Goal: Task Accomplishment & Management: Manage account settings

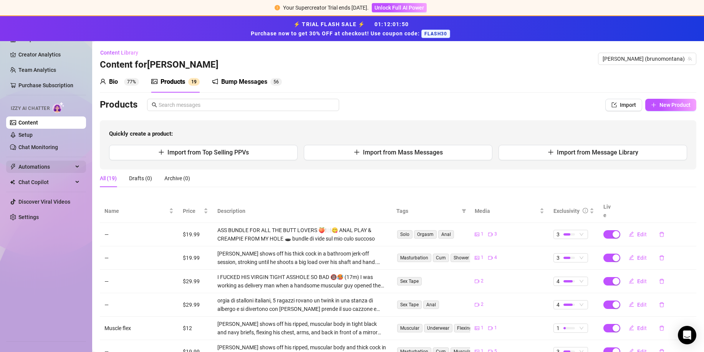
click at [48, 166] on span "Automations" at bounding box center [45, 167] width 55 height 12
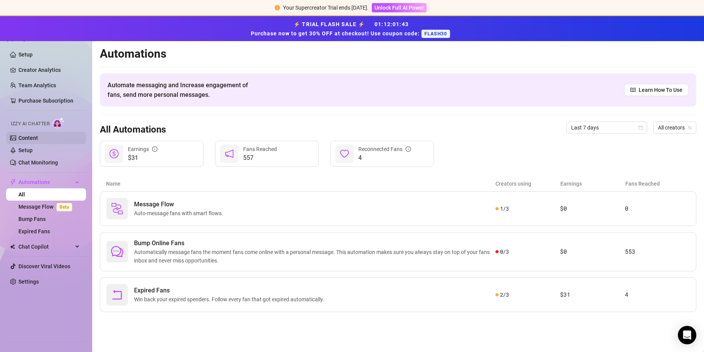
click at [18, 136] on link "Content" at bounding box center [28, 138] width 20 height 6
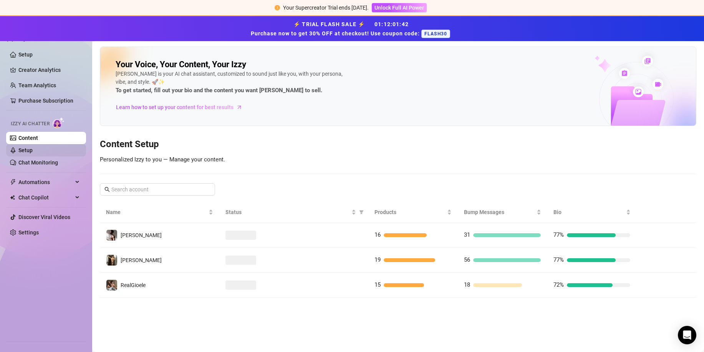
click at [27, 149] on link "Setup" at bounding box center [25, 150] width 14 height 6
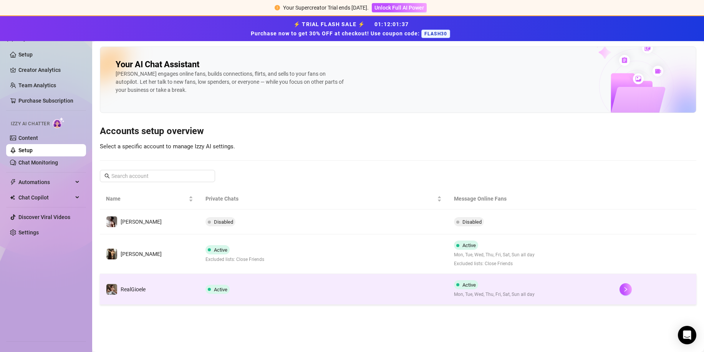
click at [282, 289] on td "Active" at bounding box center [323, 289] width 249 height 31
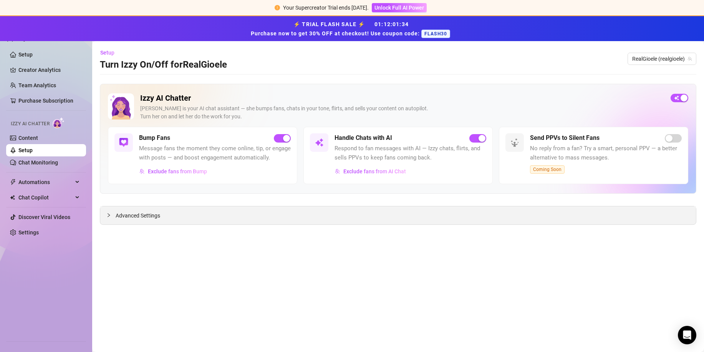
click at [205, 213] on div "Advanced Settings" at bounding box center [398, 215] width 596 height 18
click at [156, 215] on span "Advanced Settings" at bounding box center [138, 215] width 45 height 8
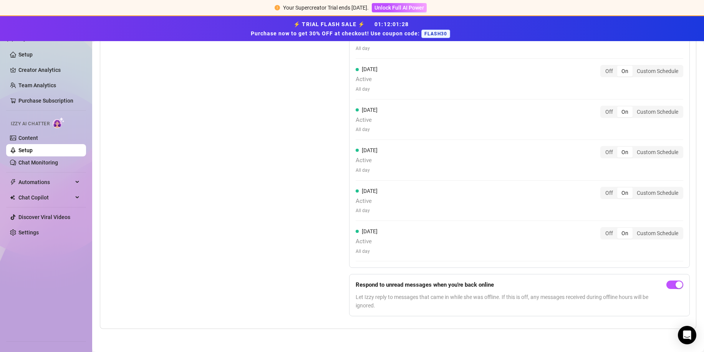
scroll to position [726, 0]
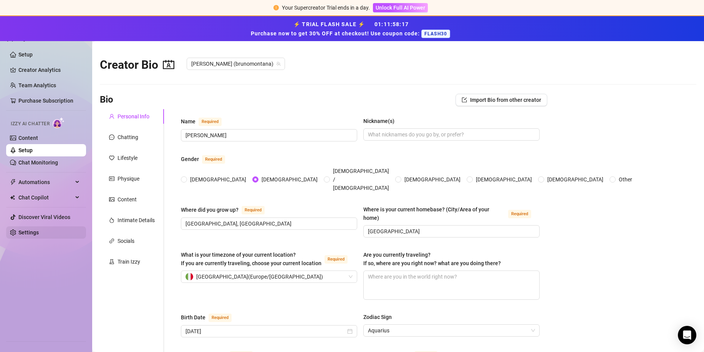
click at [39, 234] on link "Settings" at bounding box center [28, 232] width 20 height 6
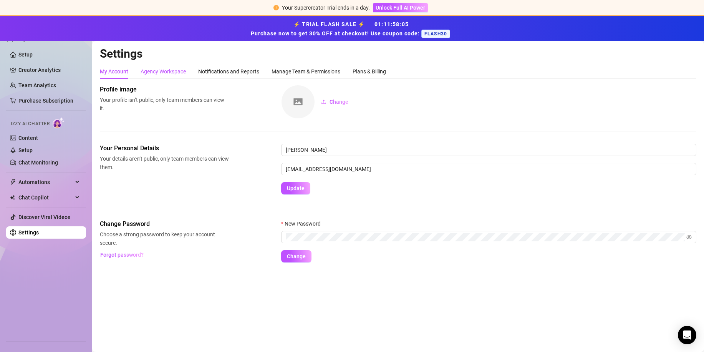
click at [179, 73] on div "Agency Workspace" at bounding box center [163, 71] width 45 height 8
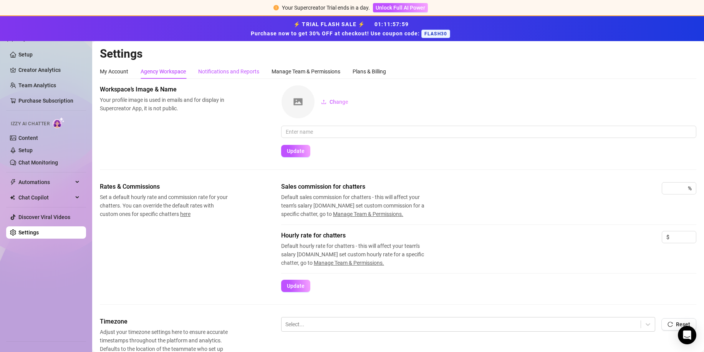
click at [230, 73] on div "Notifications and Reports" at bounding box center [228, 71] width 61 height 8
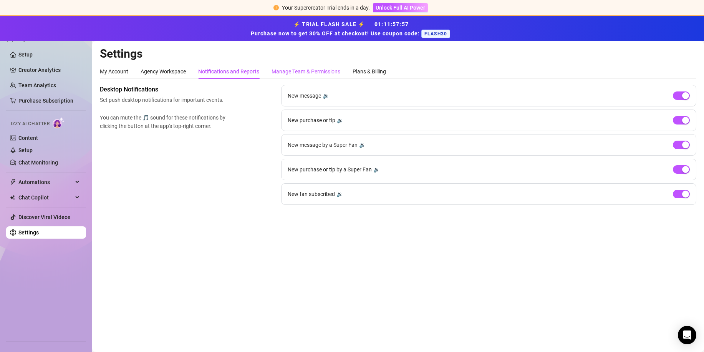
drag, startPoint x: 295, startPoint y: 72, endPoint x: 312, endPoint y: 75, distance: 17.1
click at [295, 72] on div "Manage Team & Permissions" at bounding box center [306, 71] width 69 height 8
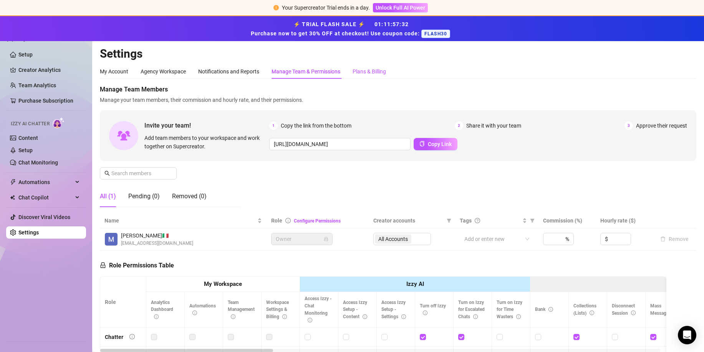
click at [369, 70] on div "Plans & Billing" at bounding box center [369, 71] width 33 height 8
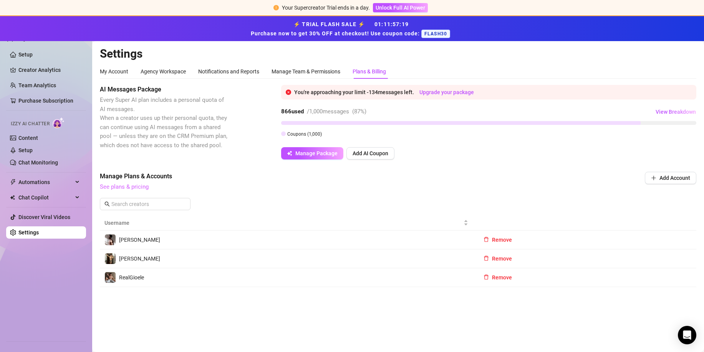
click at [140, 185] on link "See plans & pricing" at bounding box center [124, 186] width 49 height 7
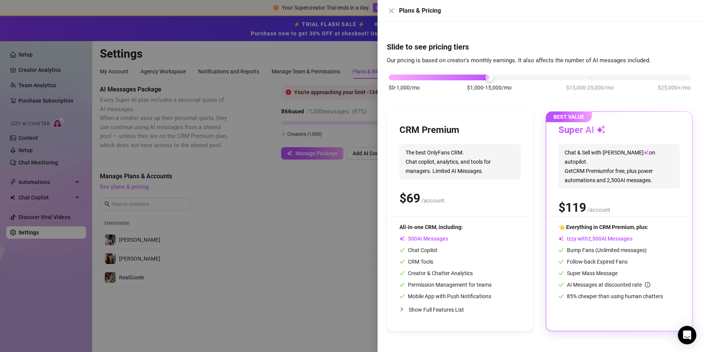
click at [217, 231] on div at bounding box center [352, 176] width 704 height 352
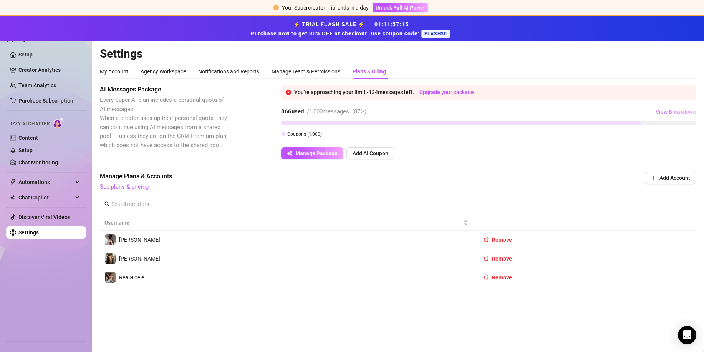
click at [671, 112] on span "View Breakdown" at bounding box center [676, 112] width 40 height 6
click at [328, 70] on div "Manage Team & Permissions" at bounding box center [306, 71] width 69 height 8
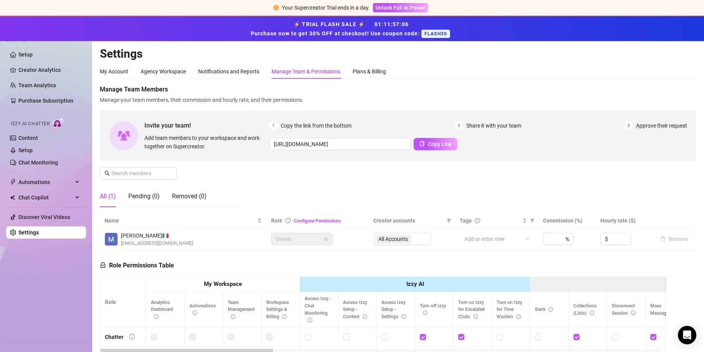
click at [153, 240] on span "[EMAIL_ADDRESS][DOMAIN_NAME]" at bounding box center [157, 243] width 72 height 7
click at [116, 75] on div "My Account" at bounding box center [114, 71] width 28 height 8
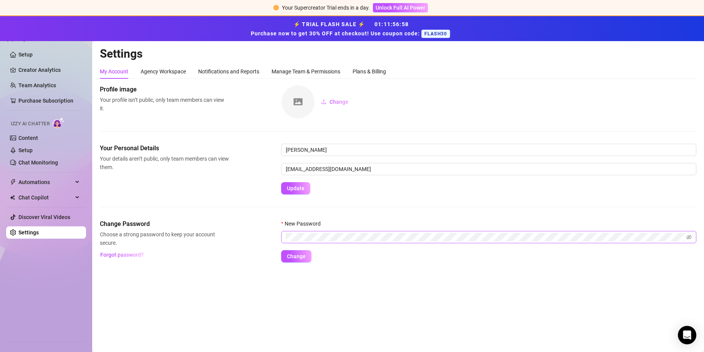
click at [685, 236] on span at bounding box center [488, 237] width 415 height 12
click at [690, 237] on icon "eye-invisible" at bounding box center [689, 237] width 5 height 5
click at [256, 234] on div "Change Password Choose a strong password to keep your account secure. Forgot pa…" at bounding box center [398, 240] width 597 height 43
click at [291, 259] on span "Change" at bounding box center [296, 256] width 19 height 6
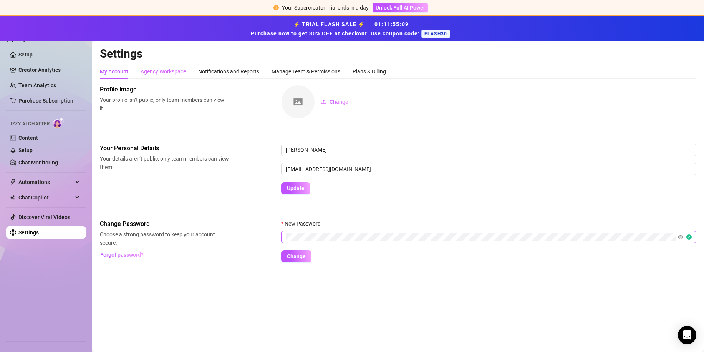
click at [182, 76] on div "Agency Workspace" at bounding box center [163, 71] width 45 height 15
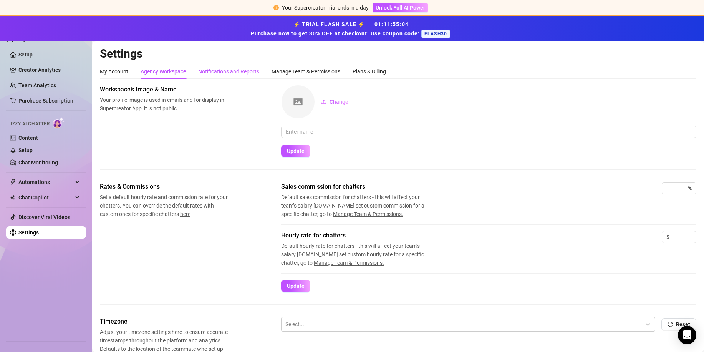
click at [226, 71] on div "Notifications and Reports" at bounding box center [228, 71] width 61 height 8
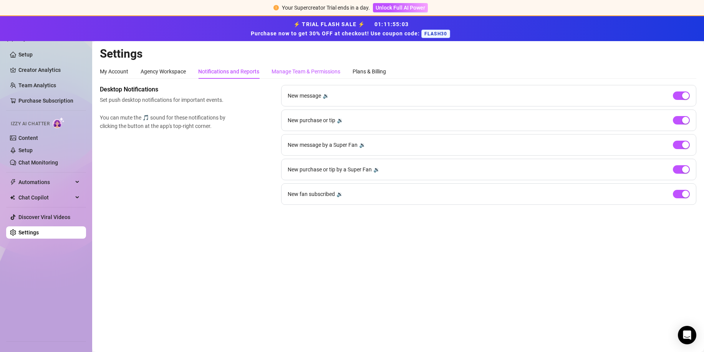
drag, startPoint x: 288, startPoint y: 77, endPoint x: 291, endPoint y: 82, distance: 5.9
click at [290, 80] on div "My Account Agency Workspace Notifications and Reports Manage Team & Permissions…" at bounding box center [398, 134] width 597 height 141
click at [290, 72] on div "Manage Team & Permissions" at bounding box center [306, 71] width 69 height 8
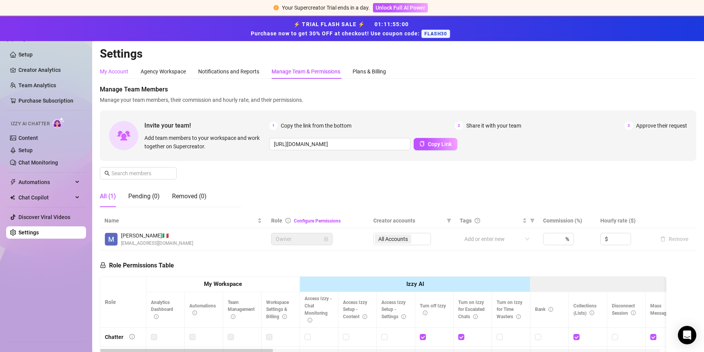
click at [125, 75] on div "My Account" at bounding box center [114, 71] width 28 height 8
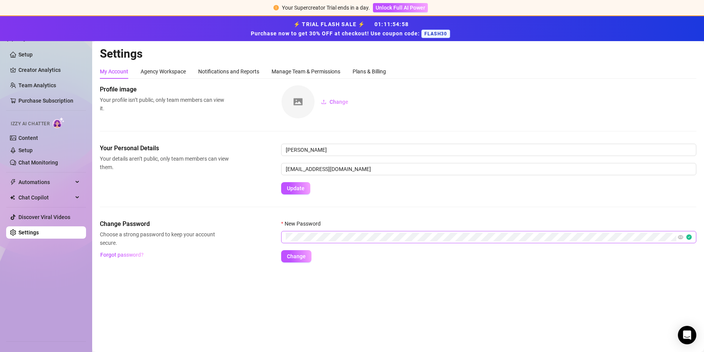
click at [691, 237] on span at bounding box center [685, 237] width 14 height 8
click at [179, 70] on div "Agency Workspace" at bounding box center [163, 71] width 45 height 8
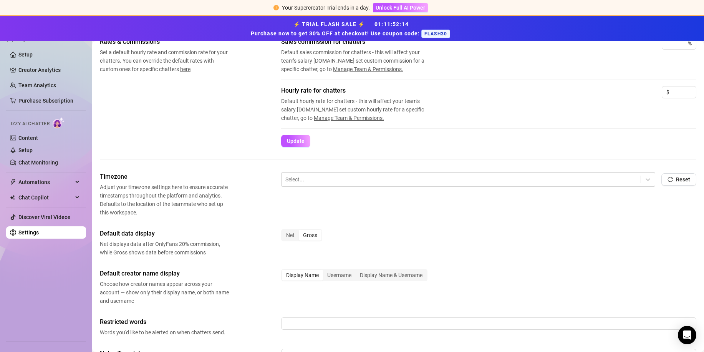
scroll to position [154, 0]
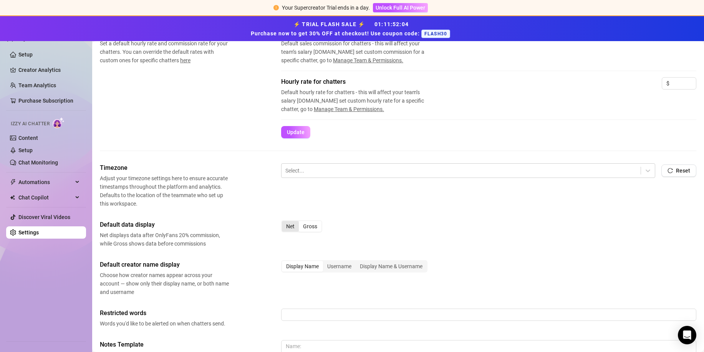
click at [290, 227] on div "Net" at bounding box center [290, 226] width 17 height 11
click at [284, 222] on input "Net" at bounding box center [284, 222] width 0 height 0
click at [303, 169] on div at bounding box center [461, 171] width 352 height 10
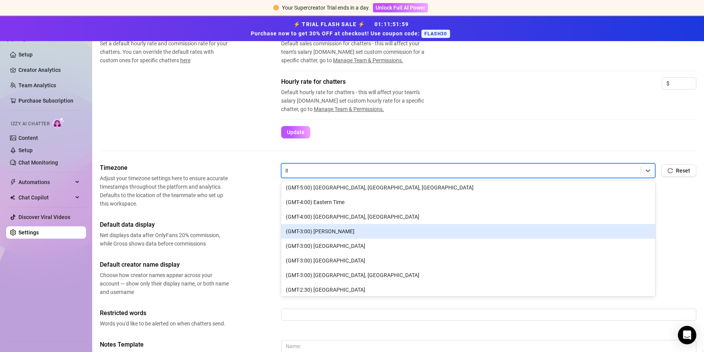
scroll to position [0, 0]
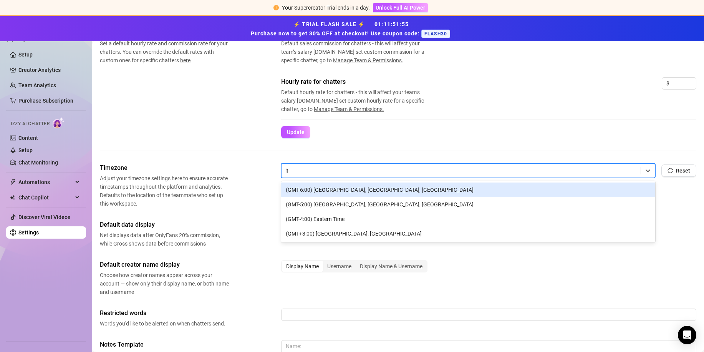
type input "i"
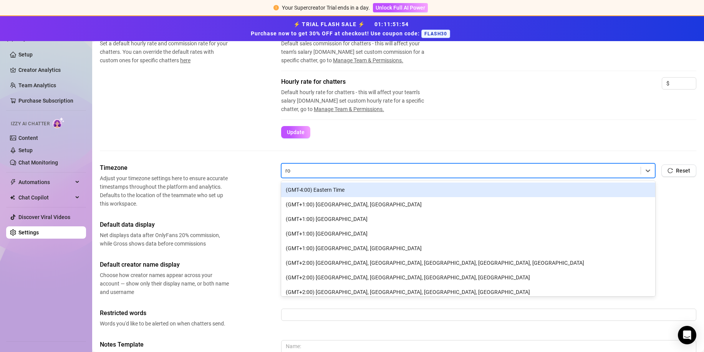
type input "rom"
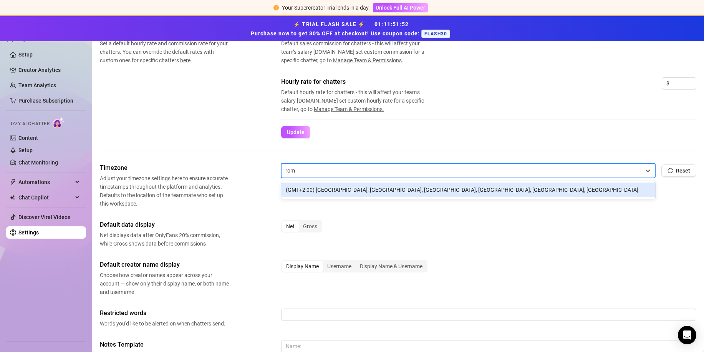
click at [329, 189] on div "(GMT+2:00) [GEOGRAPHIC_DATA], [GEOGRAPHIC_DATA], [GEOGRAPHIC_DATA], [GEOGRAPHIC…" at bounding box center [468, 189] width 374 height 15
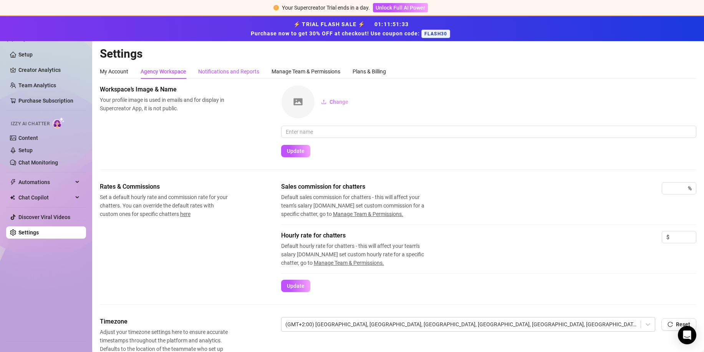
click at [247, 68] on div "Notifications and Reports" at bounding box center [228, 71] width 61 height 8
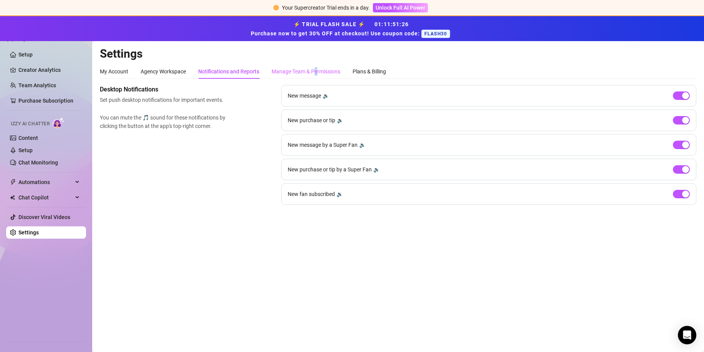
click at [315, 66] on div "Settings My Account Agency Workspace Notifications and Reports Manage Team & Pe…" at bounding box center [398, 129] width 597 height 167
click at [321, 67] on div "Manage Team & Permissions" at bounding box center [306, 71] width 69 height 8
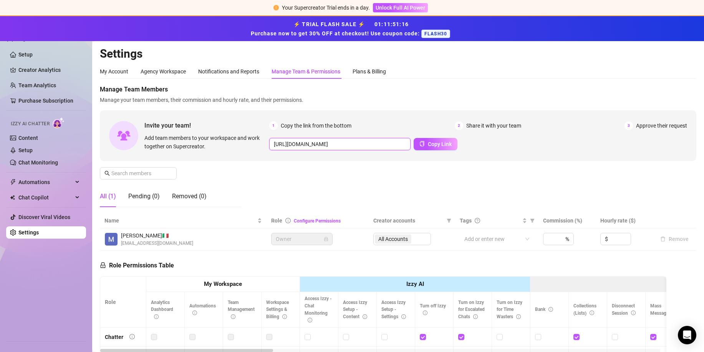
scroll to position [0, 136]
drag, startPoint x: 395, startPoint y: 144, endPoint x: 493, endPoint y: 139, distance: 98.1
click at [493, 139] on div "[URL][DOMAIN_NAME] Copy Link" at bounding box center [478, 144] width 418 height 12
click at [397, 177] on div "Manage Team Members Manage your team members, their commission and hourly rate,…" at bounding box center [398, 149] width 597 height 128
drag, startPoint x: 272, startPoint y: 141, endPoint x: 443, endPoint y: 133, distance: 171.2
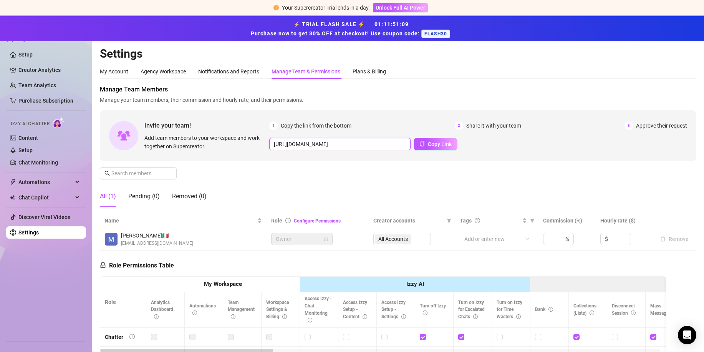
click at [443, 133] on div "1 Copy the link from the bottom 2 Share it with your team 3 Approve their reque…" at bounding box center [478, 135] width 418 height 29
drag, startPoint x: 270, startPoint y: 142, endPoint x: 480, endPoint y: 133, distance: 210.4
click at [480, 133] on div "1 Copy the link from the bottom 2 Share it with your team 3 Approve their reque…" at bounding box center [478, 135] width 418 height 29
click at [379, 237] on div "All Accounts" at bounding box center [402, 239] width 58 height 12
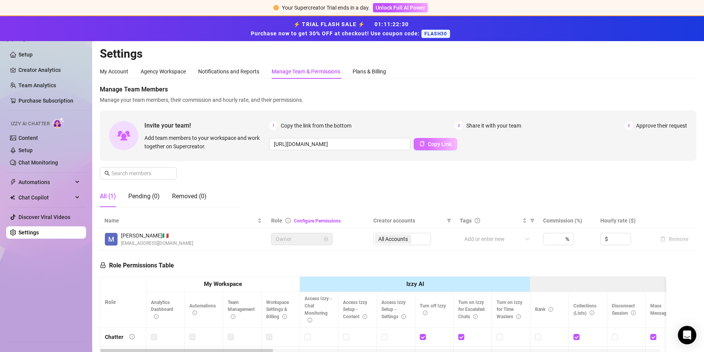
click at [442, 143] on span "Copy Link" at bounding box center [440, 144] width 24 height 6
